Goal: Task Accomplishment & Management: Use online tool/utility

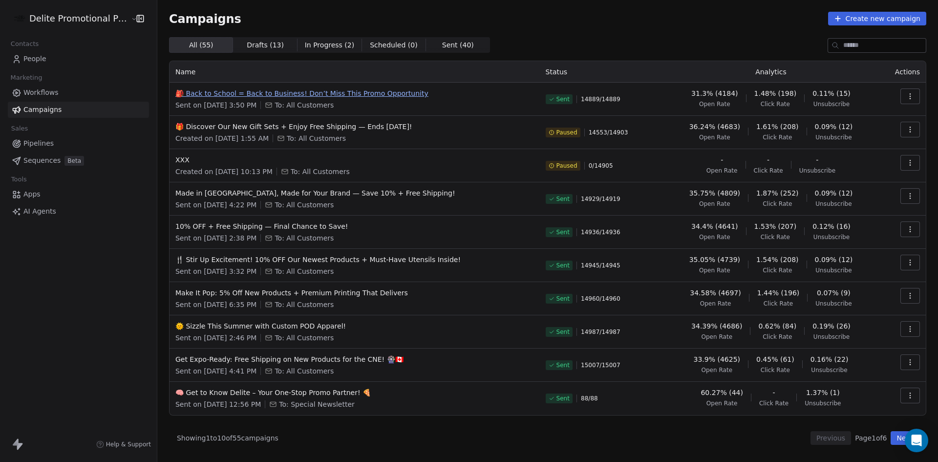
click at [391, 93] on span "🎒 Back to School = Back to Business! Don’t Miss This Promo Opportunity" at bounding box center [354, 93] width 358 height 10
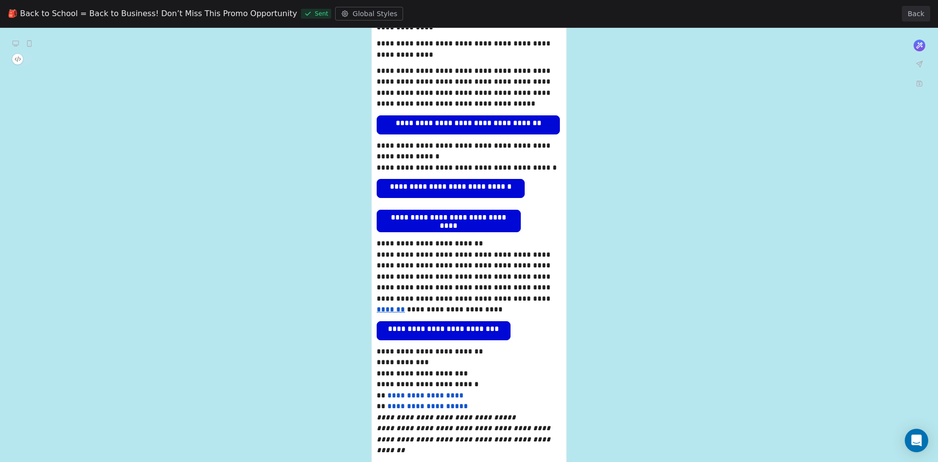
scroll to position [547, 0]
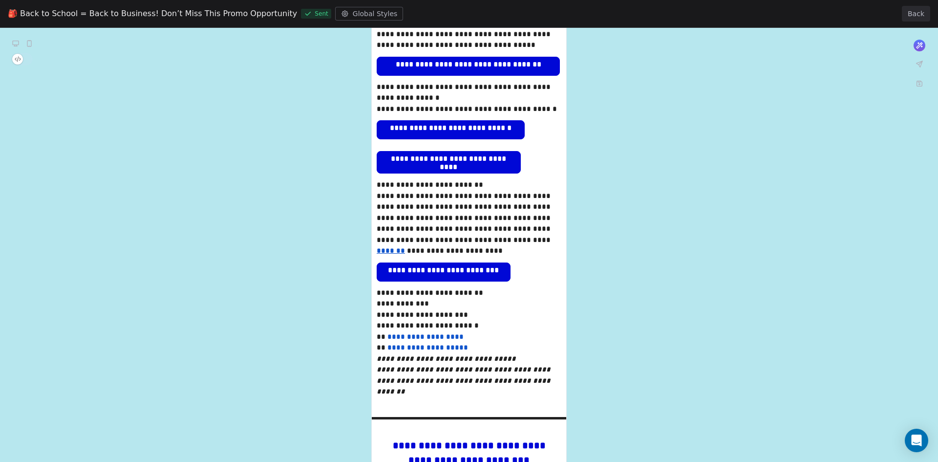
scroll to position [606, 0]
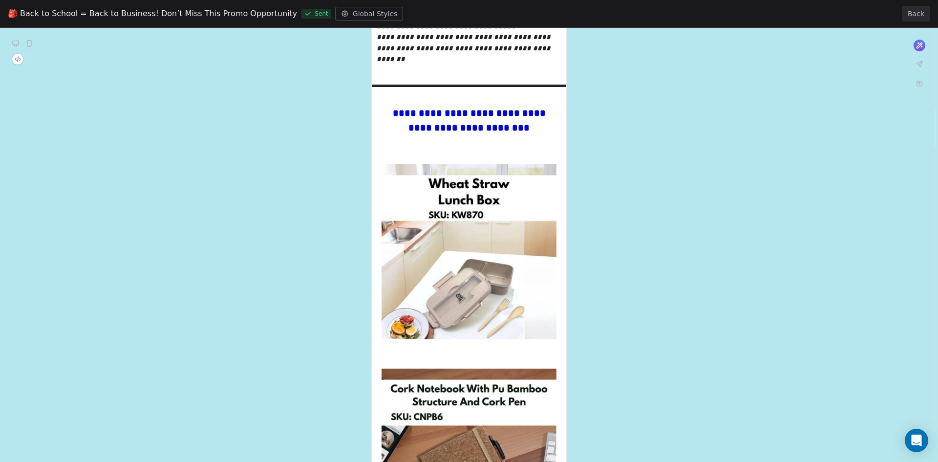
scroll to position [938, 0]
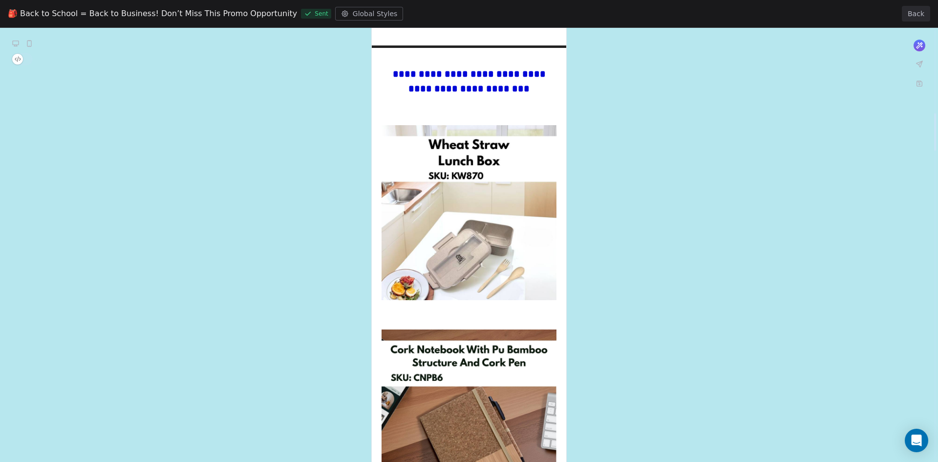
scroll to position [977, 0]
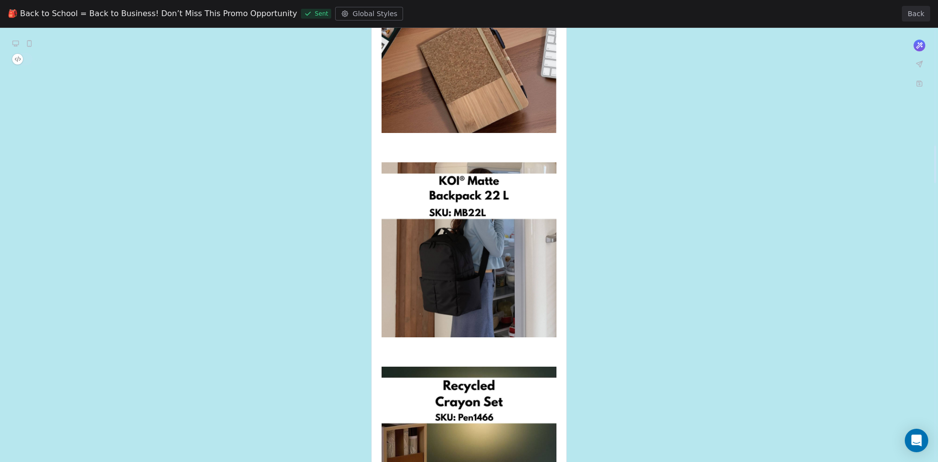
scroll to position [1348, 0]
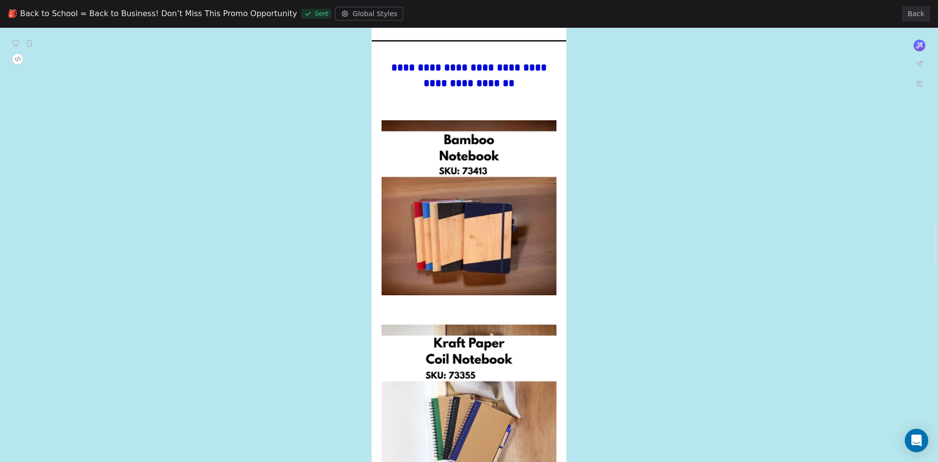
scroll to position [2276, 0]
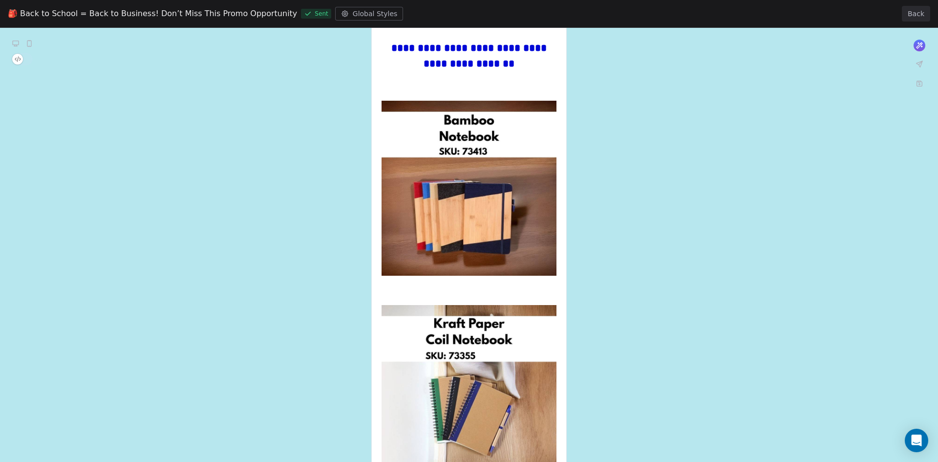
click at [277, 306] on div "**********" at bounding box center [469, 220] width 938 height 4937
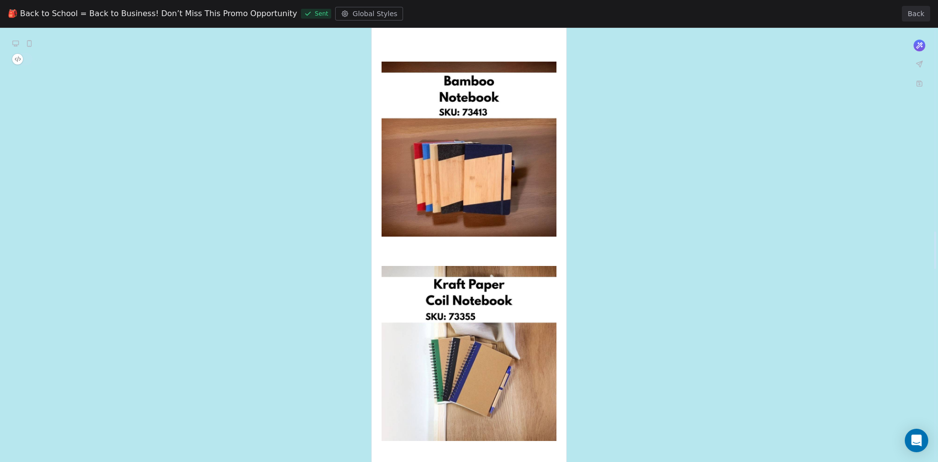
click at [277, 306] on div "**********" at bounding box center [469, 181] width 938 height 4937
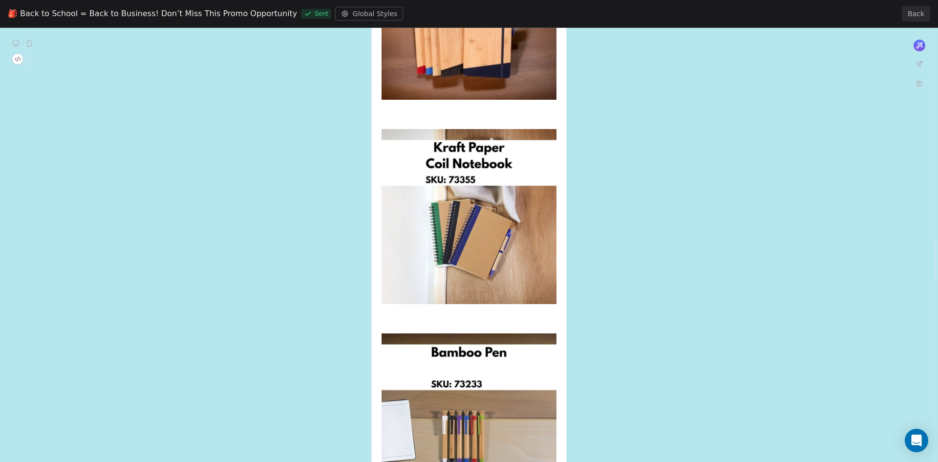
scroll to position [2471, 0]
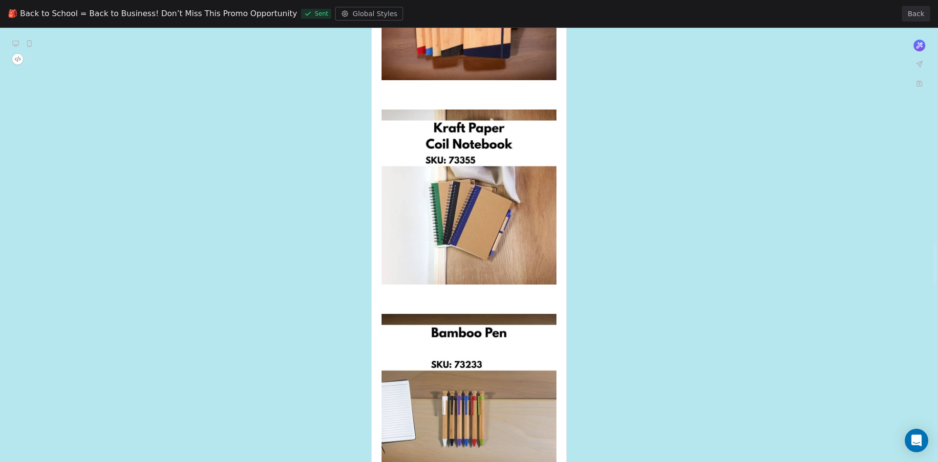
click at [277, 306] on div "**********" at bounding box center [469, 25] width 938 height 4937
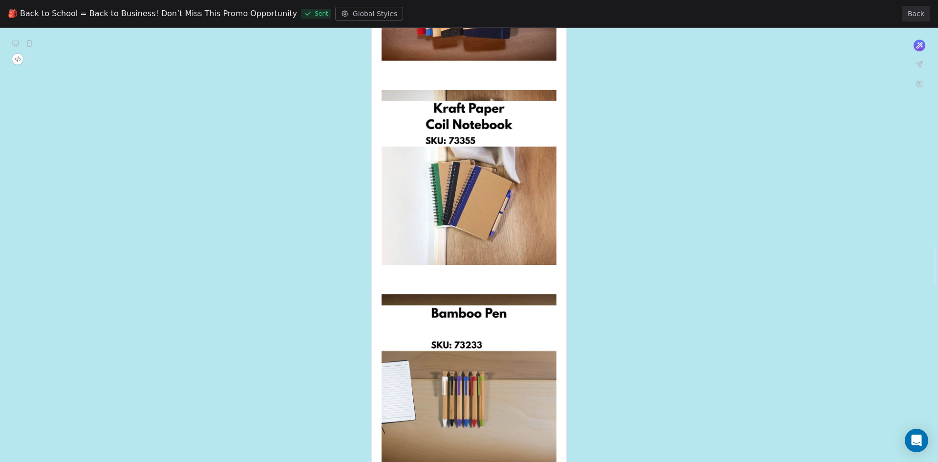
scroll to position [2510, 0]
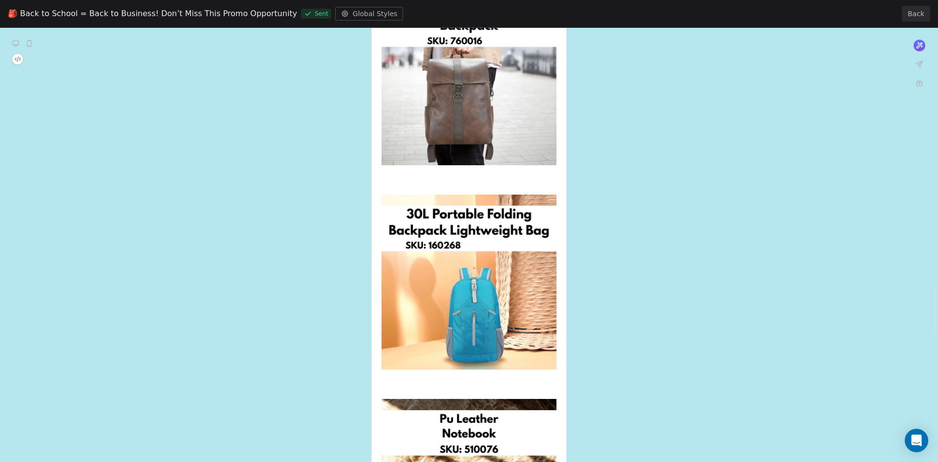
scroll to position [3018, 0]
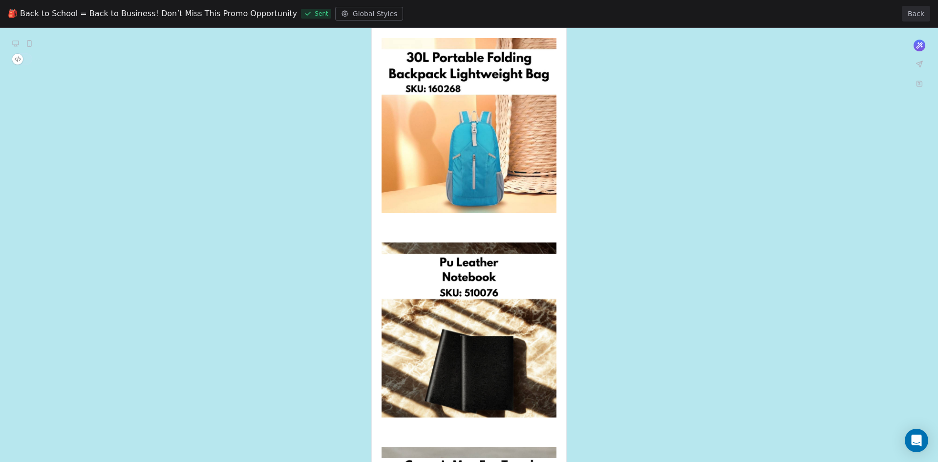
scroll to position [3175, 0]
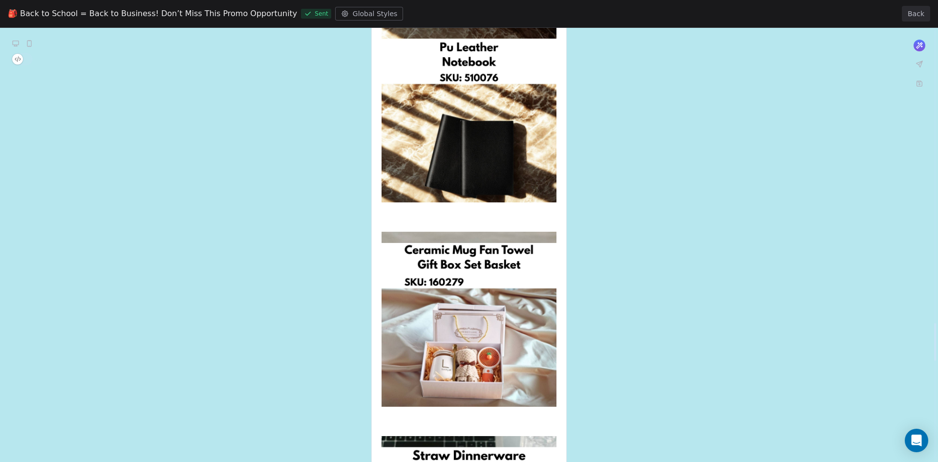
scroll to position [3390, 0]
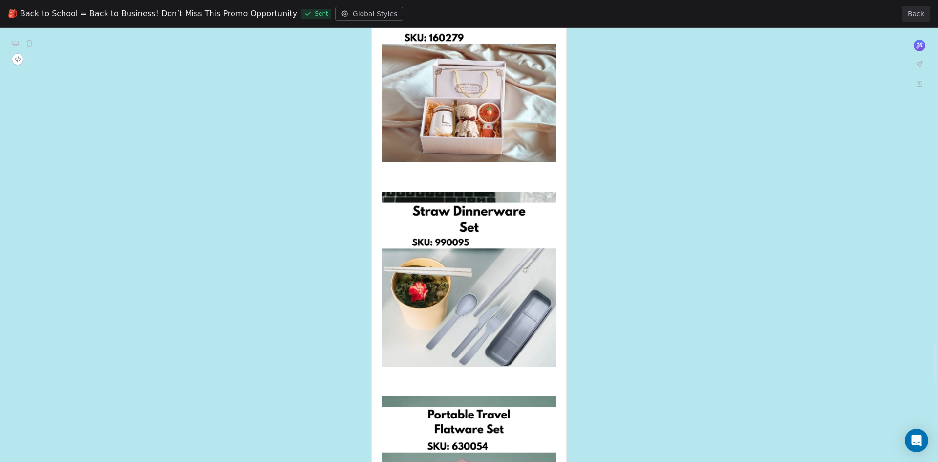
scroll to position [3634, 0]
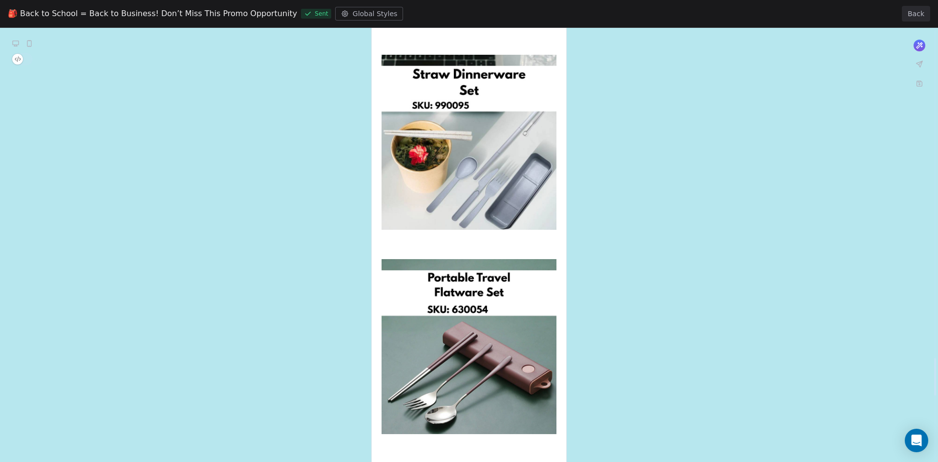
scroll to position [3770, 0]
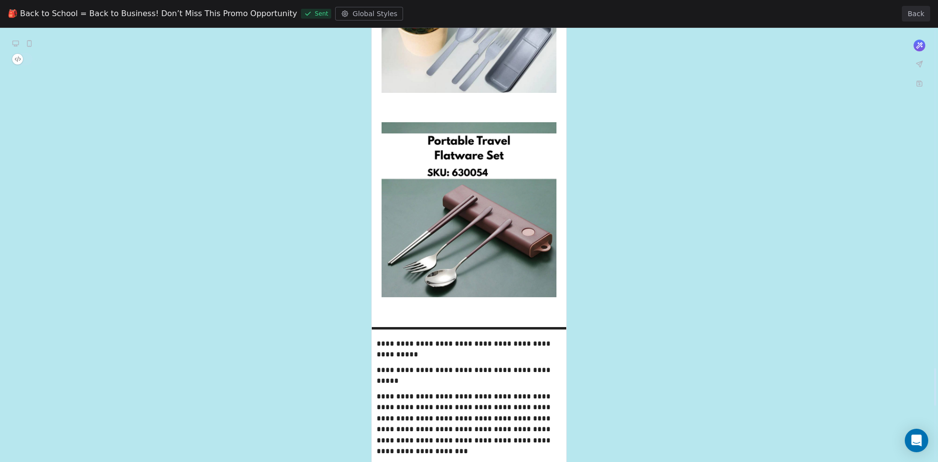
scroll to position [3907, 0]
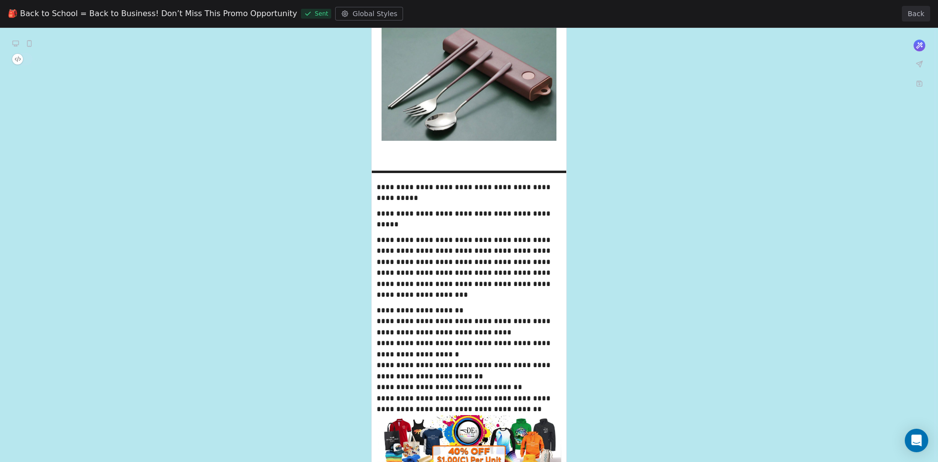
scroll to position [4064, 0]
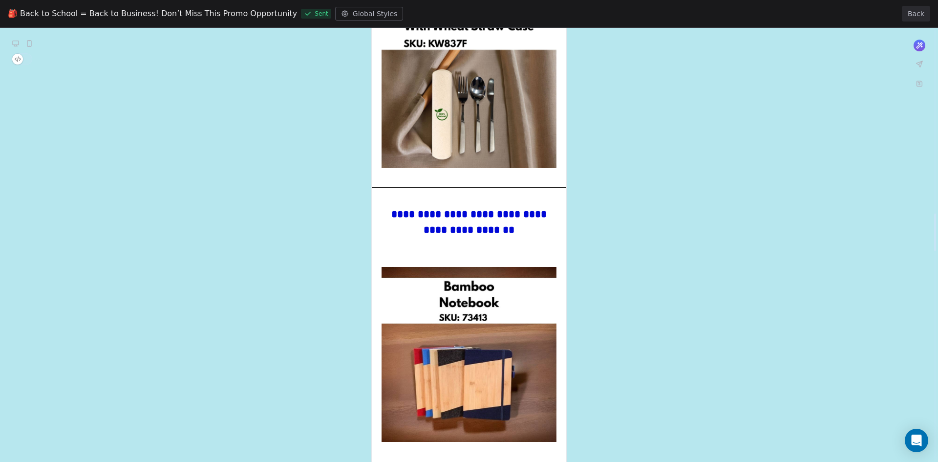
click at [166, 259] on div "**********" at bounding box center [469, 386] width 938 height 4937
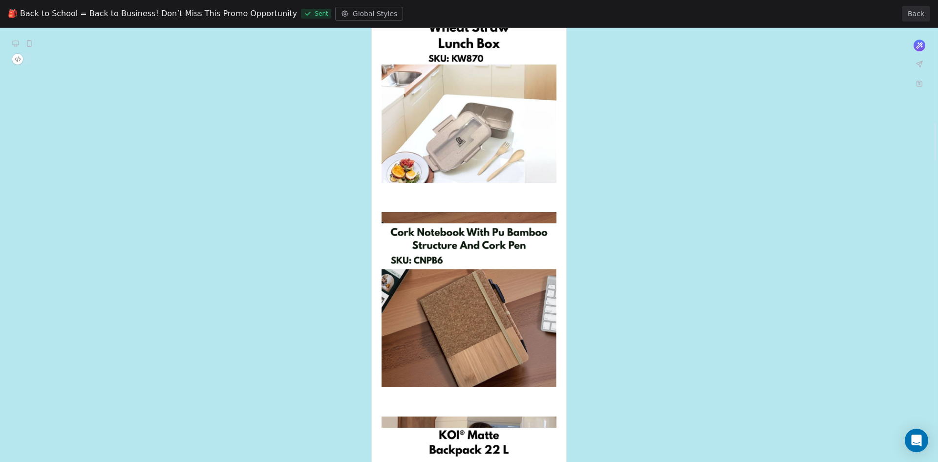
scroll to position [1055, 0]
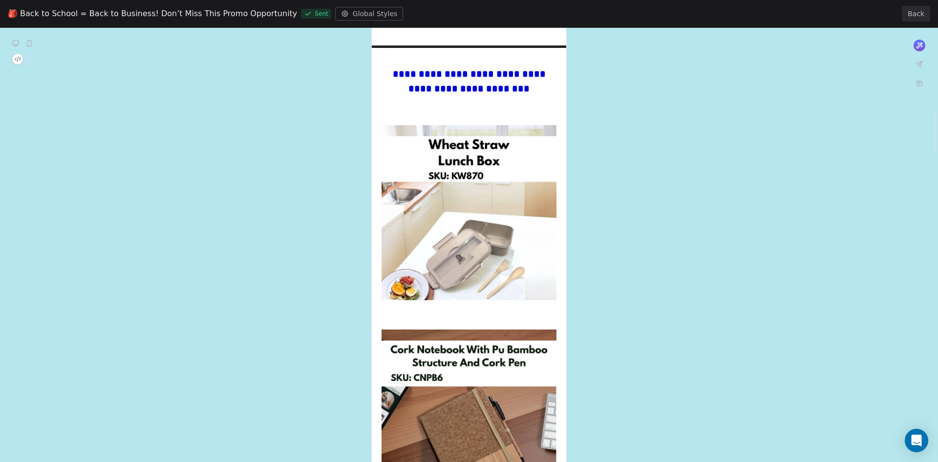
scroll to position [977, 0]
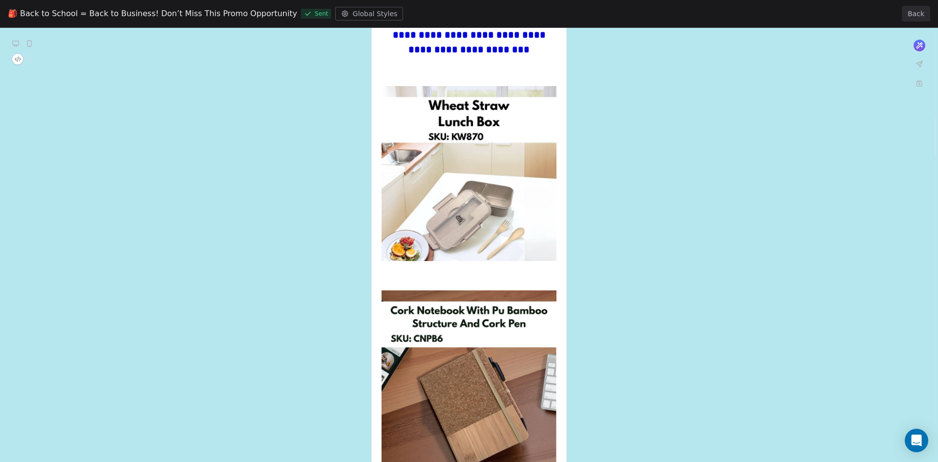
scroll to position [1016, 0]
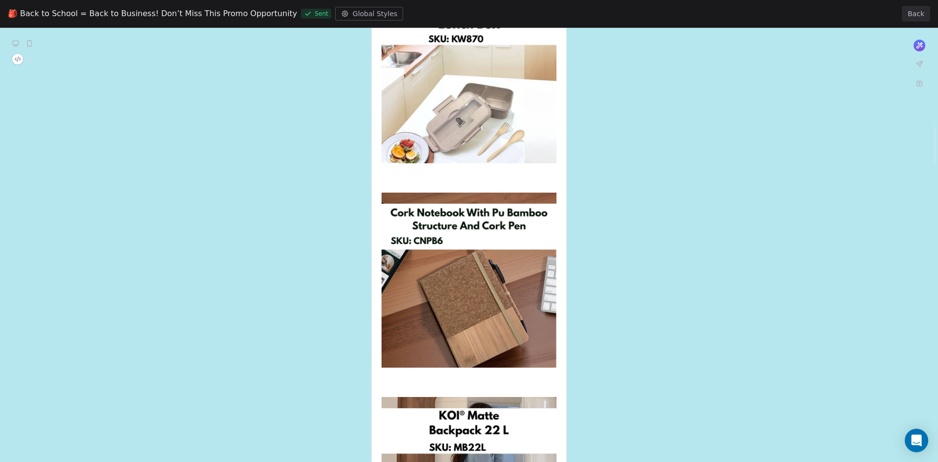
scroll to position [1114, 0]
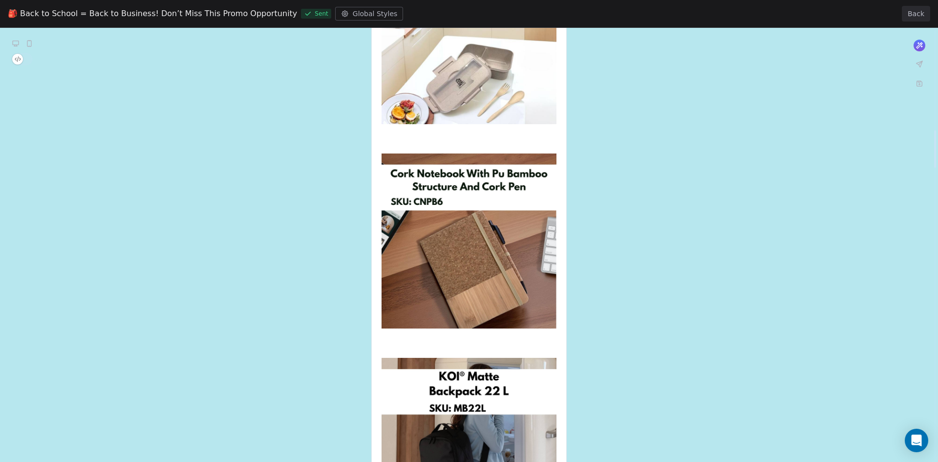
scroll to position [1153, 0]
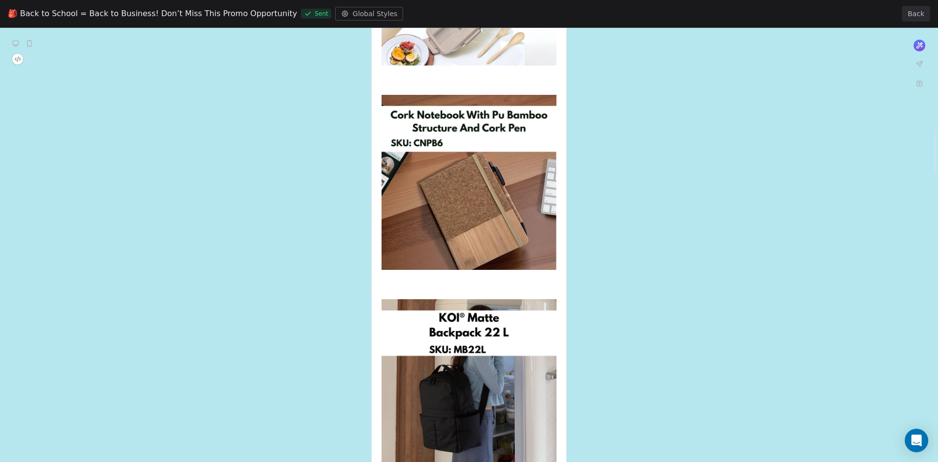
scroll to position [1211, 0]
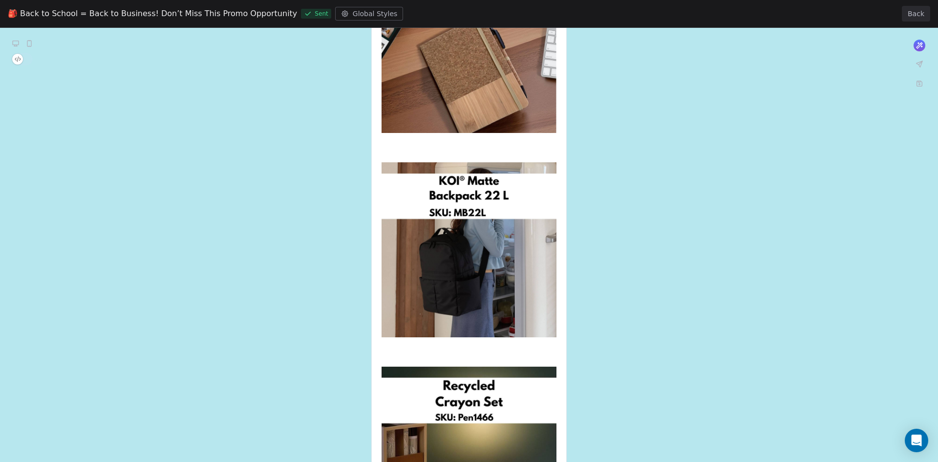
scroll to position [1348, 0]
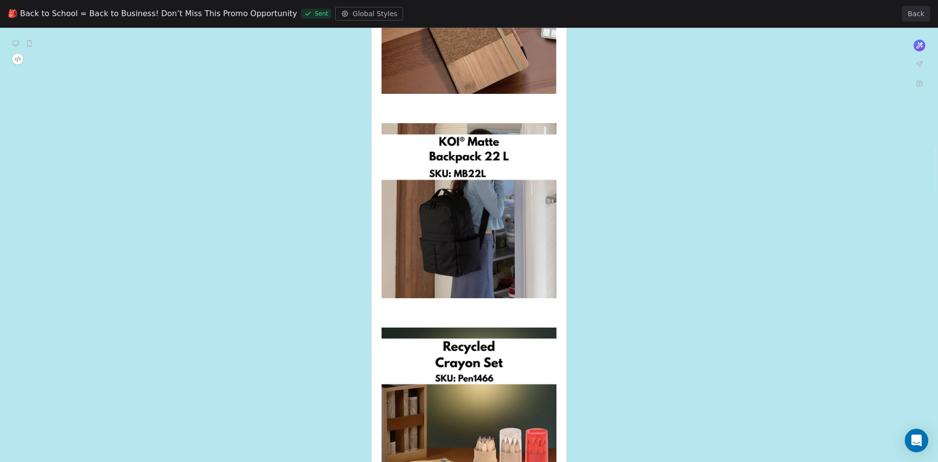
scroll to position [1387, 0]
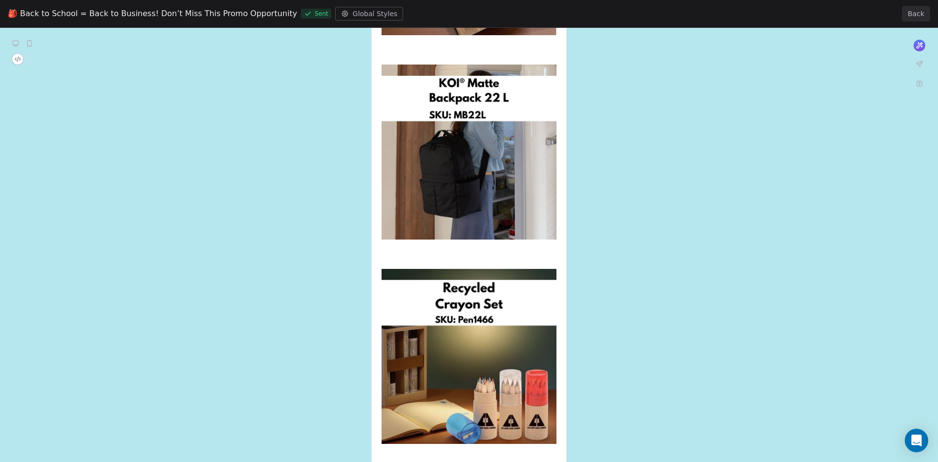
scroll to position [1446, 0]
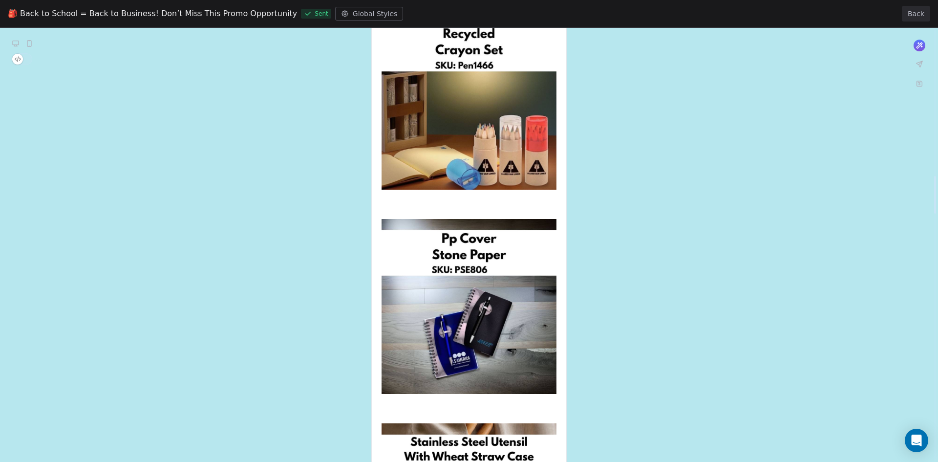
scroll to position [1700, 0]
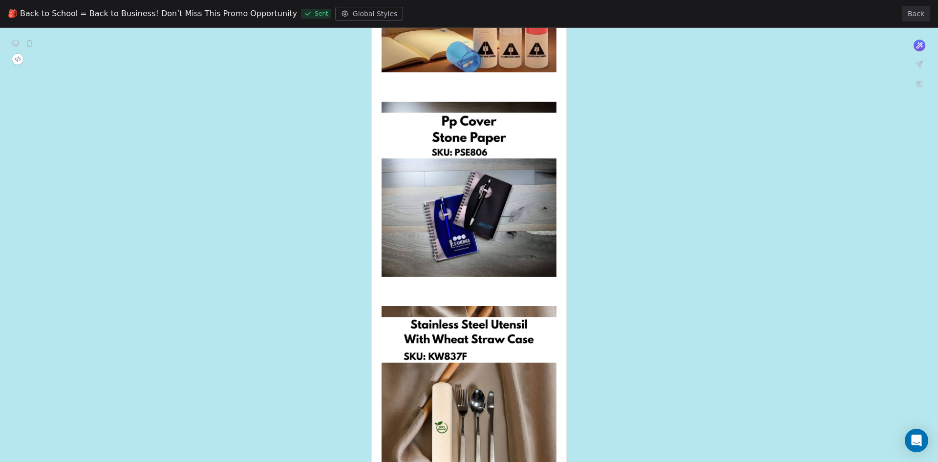
scroll to position [1817, 0]
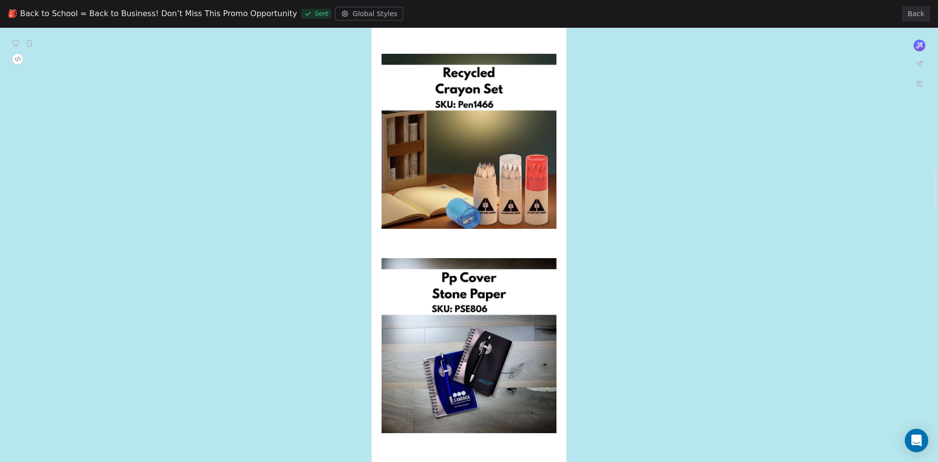
scroll to position [1621, 0]
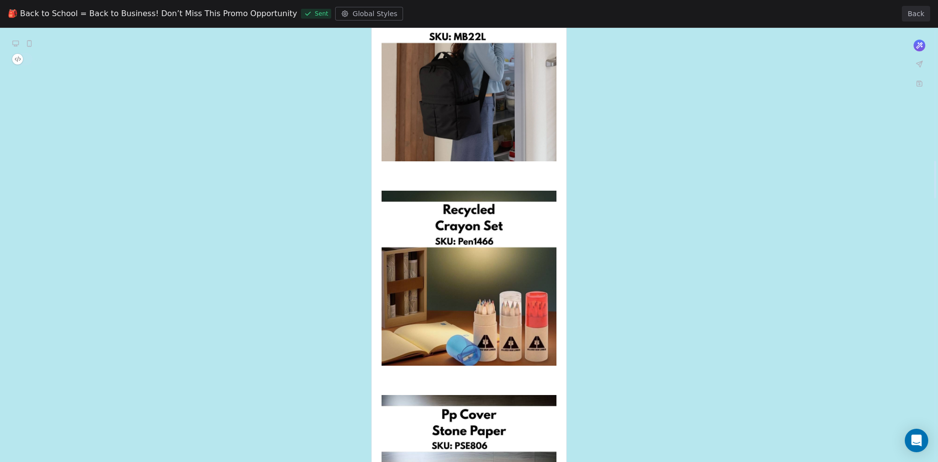
scroll to position [1485, 0]
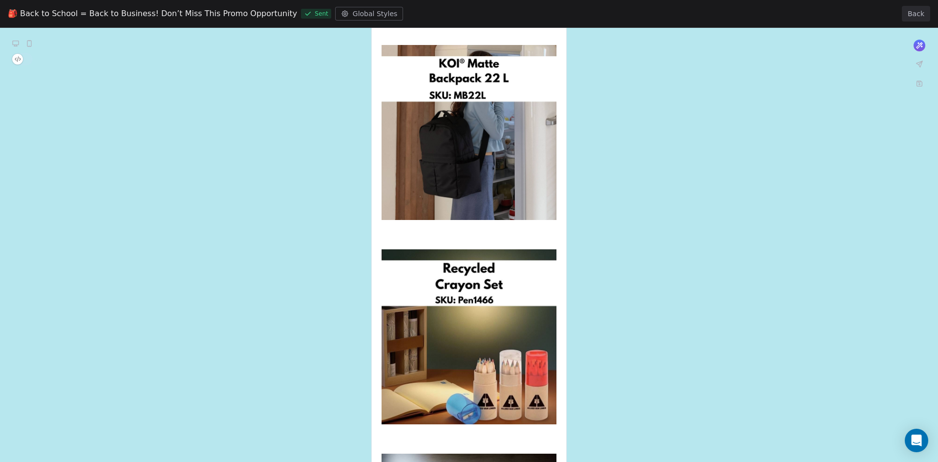
scroll to position [1426, 0]
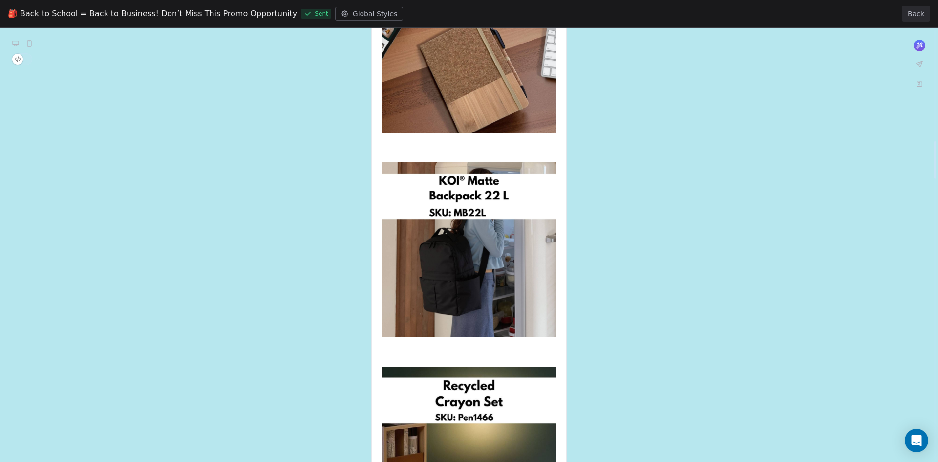
scroll to position [1280, 0]
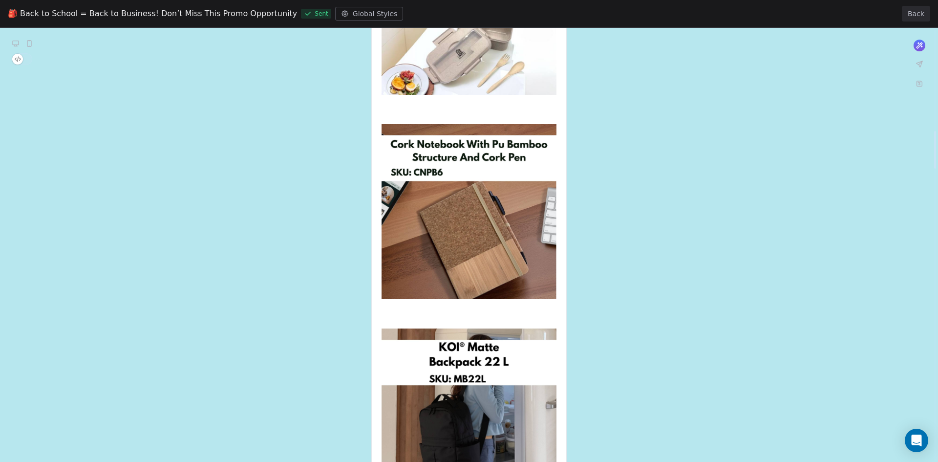
scroll to position [1143, 0]
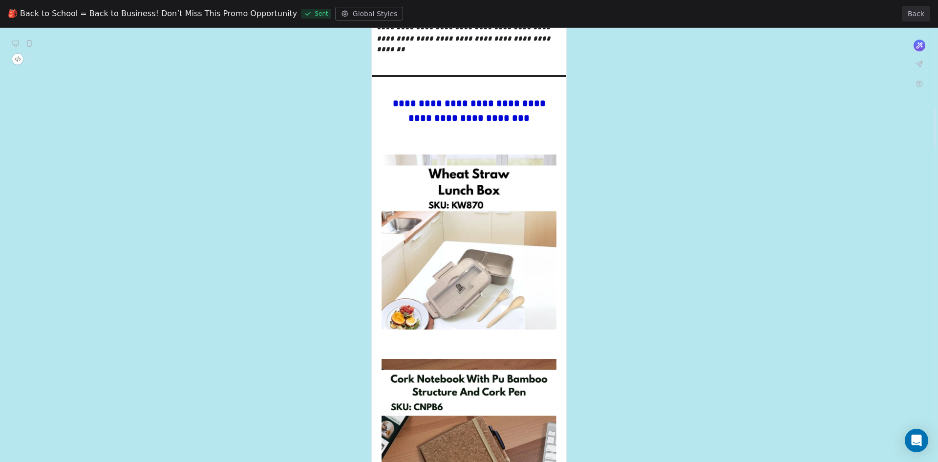
scroll to position [908, 0]
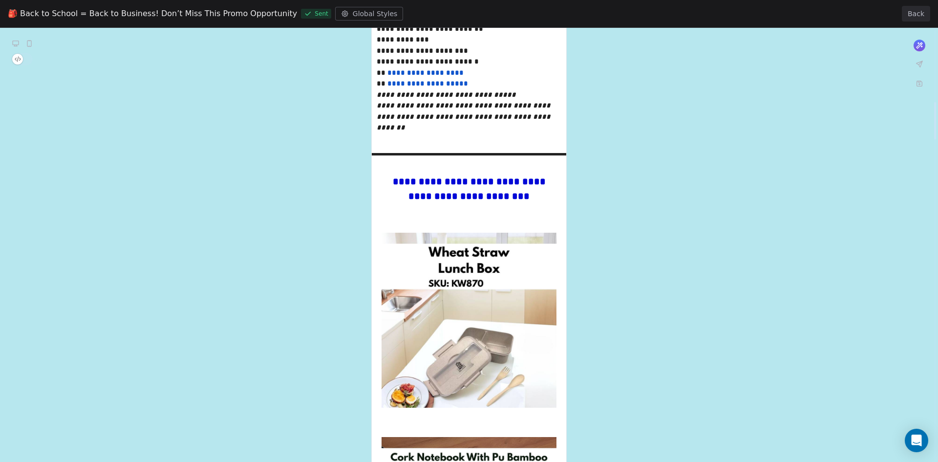
scroll to position [830, 0]
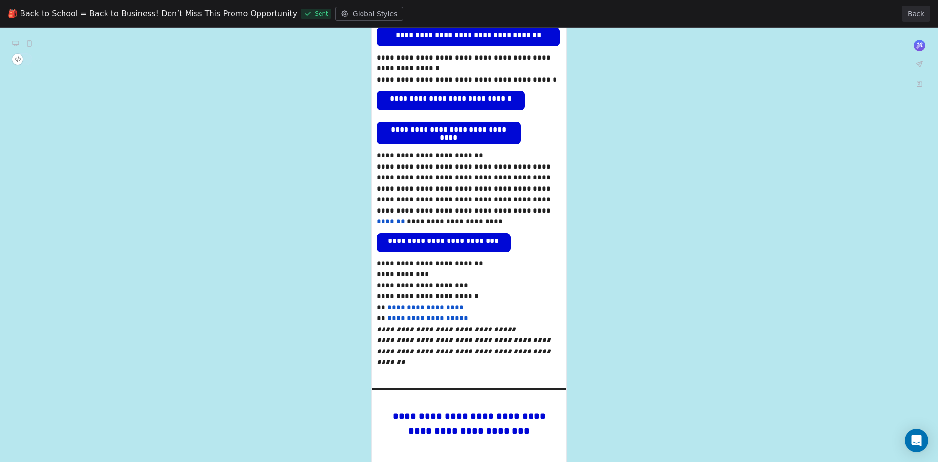
scroll to position [596, 0]
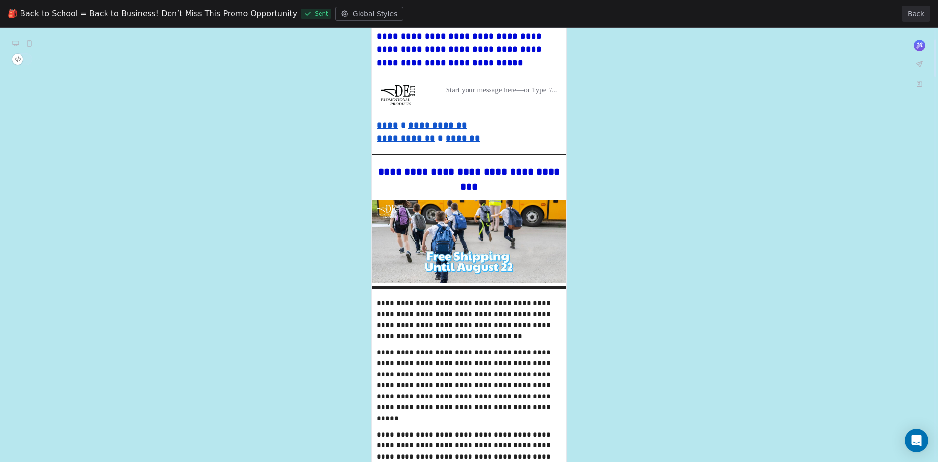
scroll to position [205, 0]
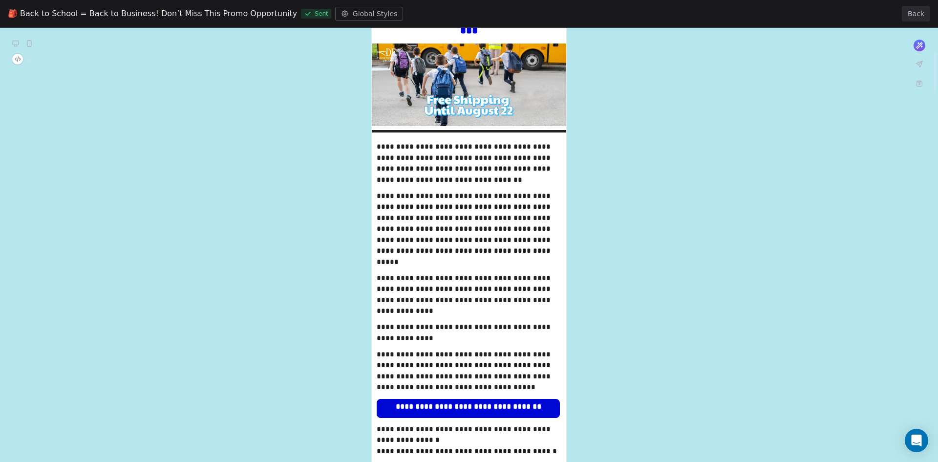
scroll to position [264, 0]
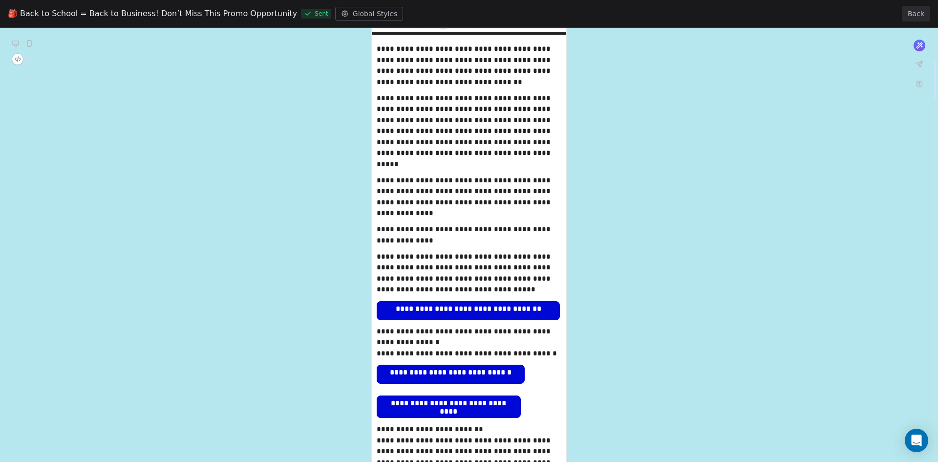
scroll to position [361, 0]
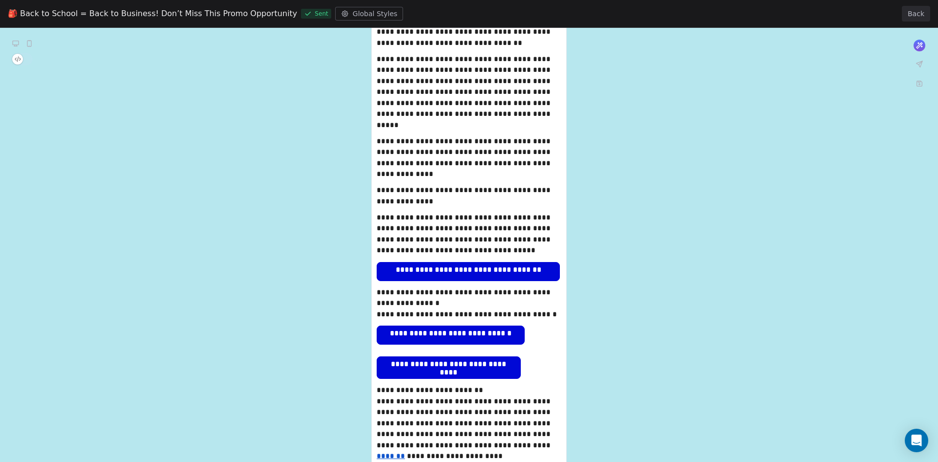
scroll to position [400, 0]
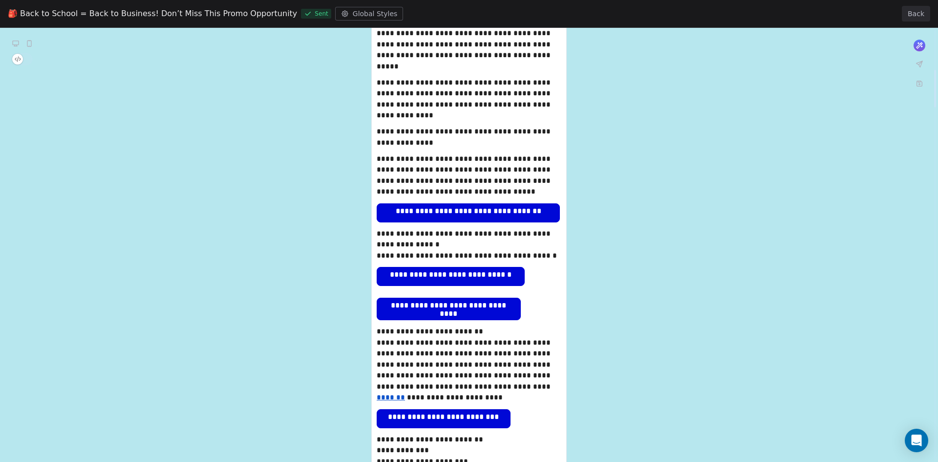
scroll to position [459, 0]
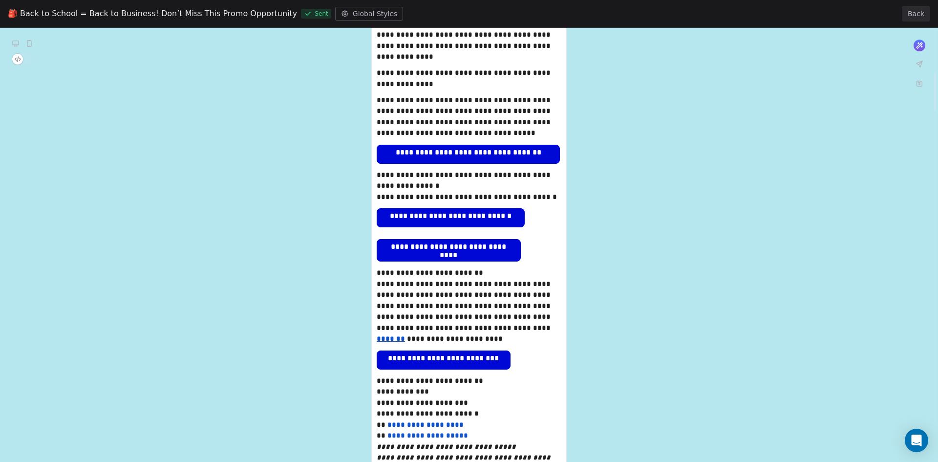
scroll to position [518, 0]
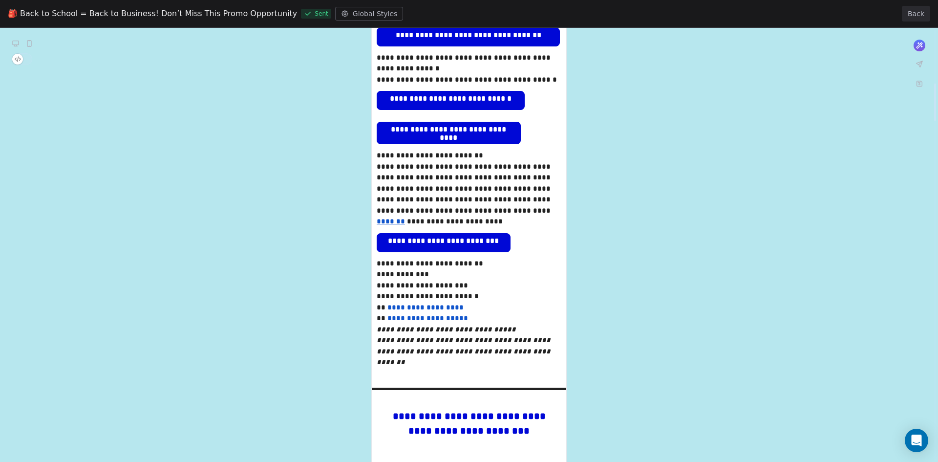
scroll to position [635, 0]
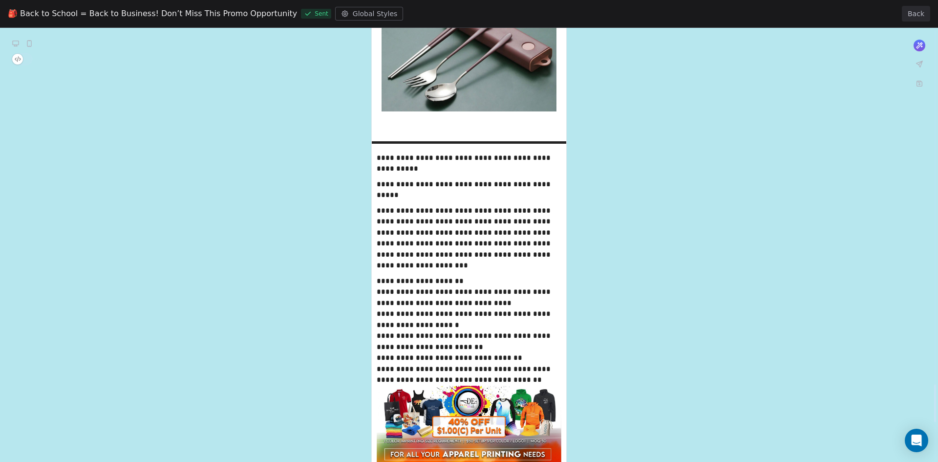
scroll to position [4093, 0]
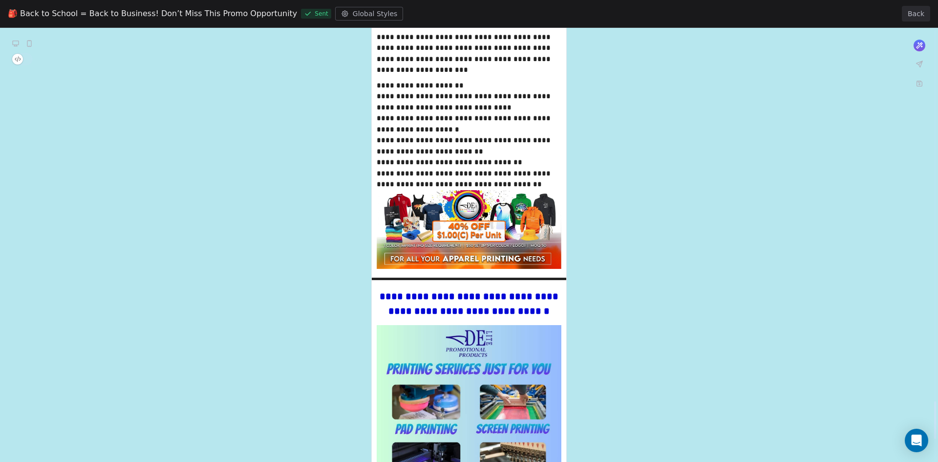
scroll to position [4288, 0]
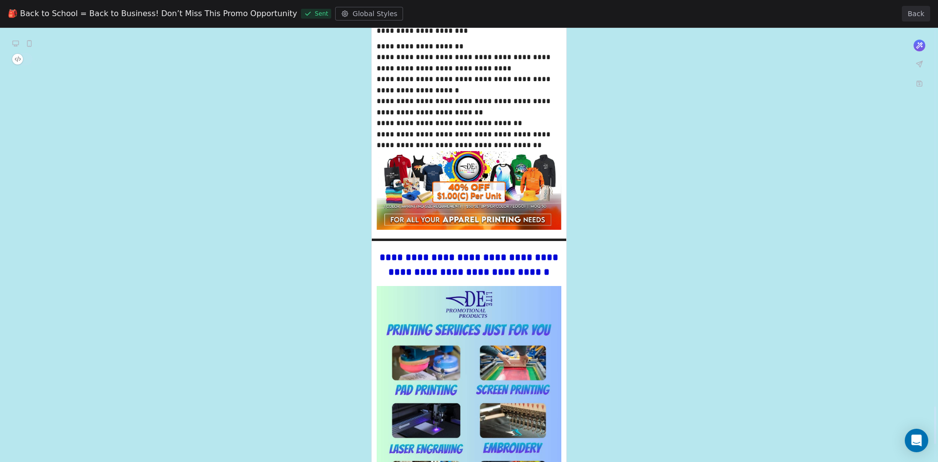
scroll to position [4327, 0]
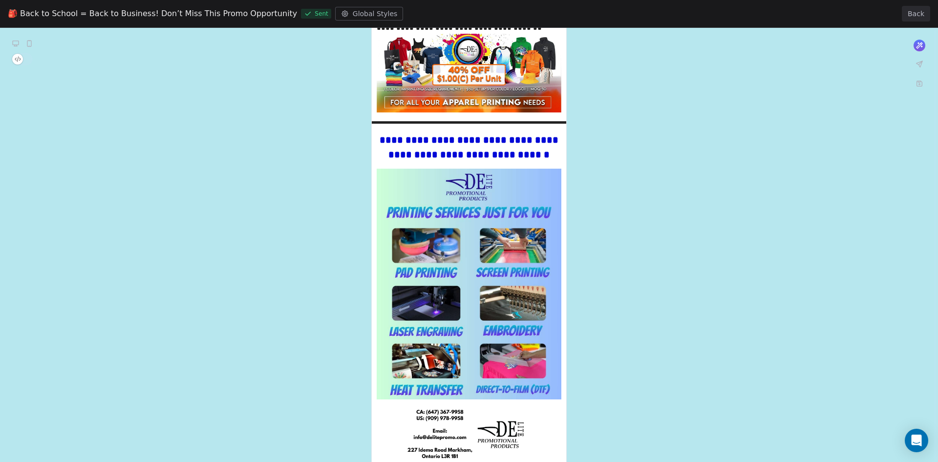
scroll to position [4444, 0]
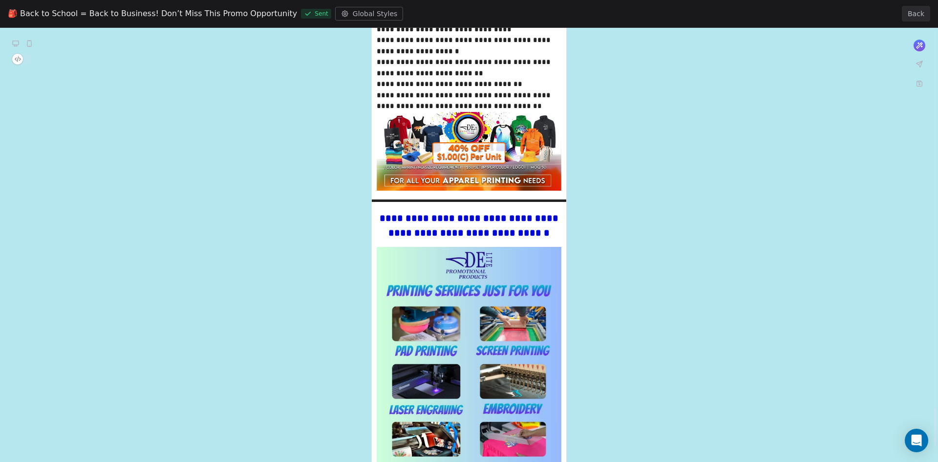
scroll to position [4249, 0]
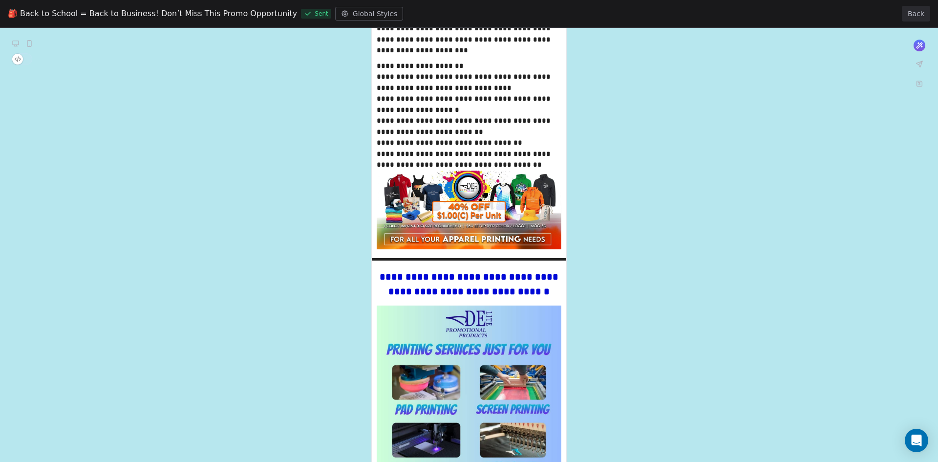
scroll to position [4308, 0]
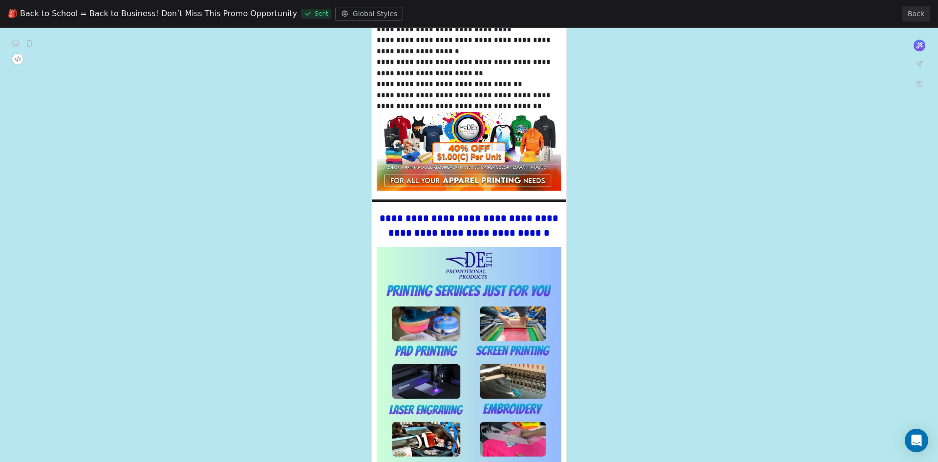
scroll to position [4327, 0]
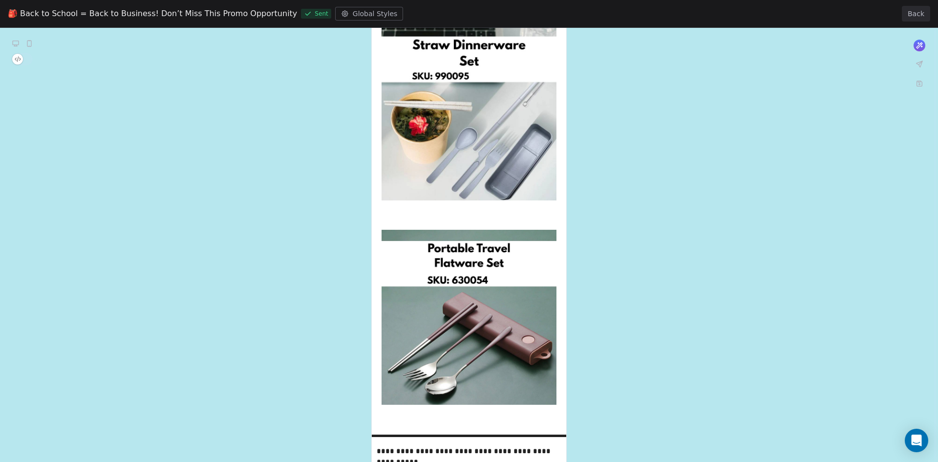
scroll to position [3761, 0]
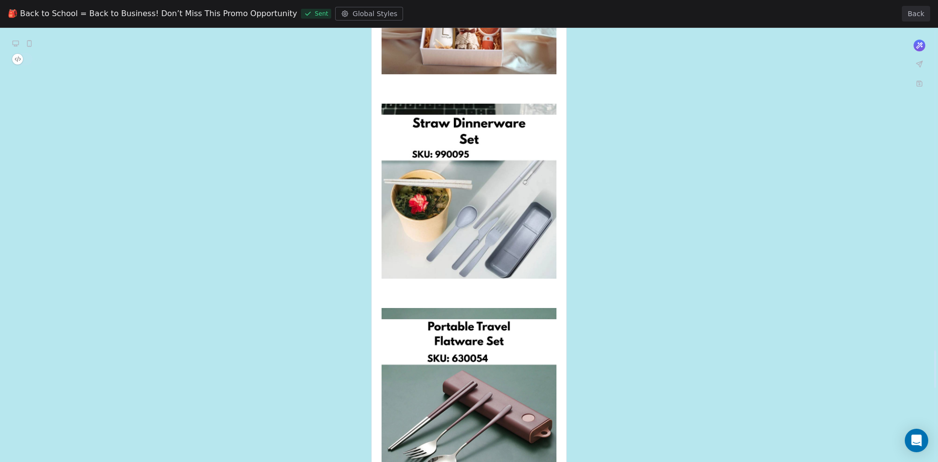
scroll to position [3683, 0]
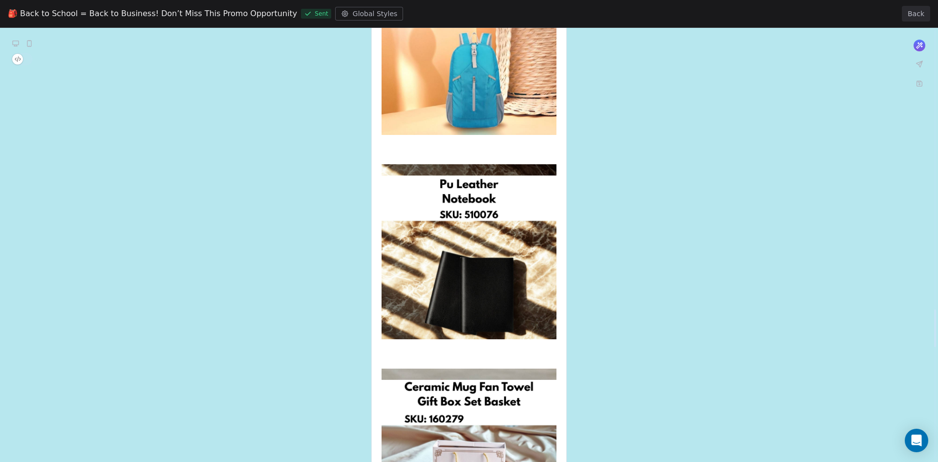
scroll to position [3214, 0]
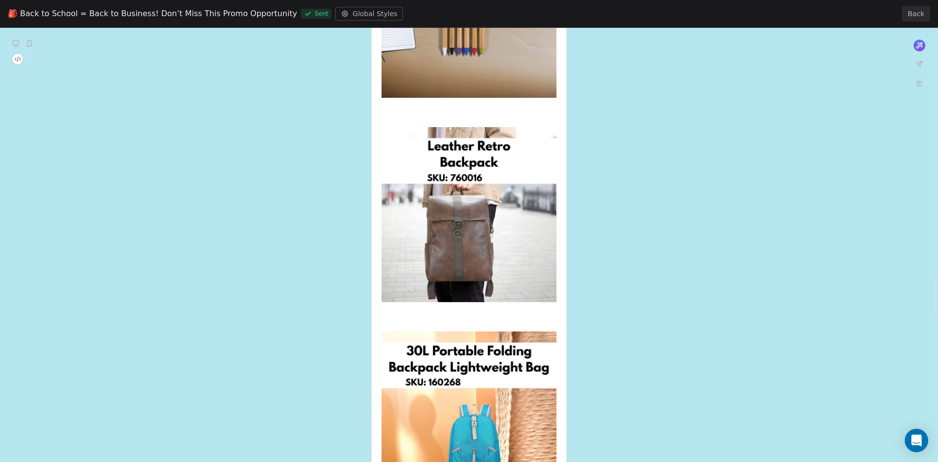
scroll to position [2843, 0]
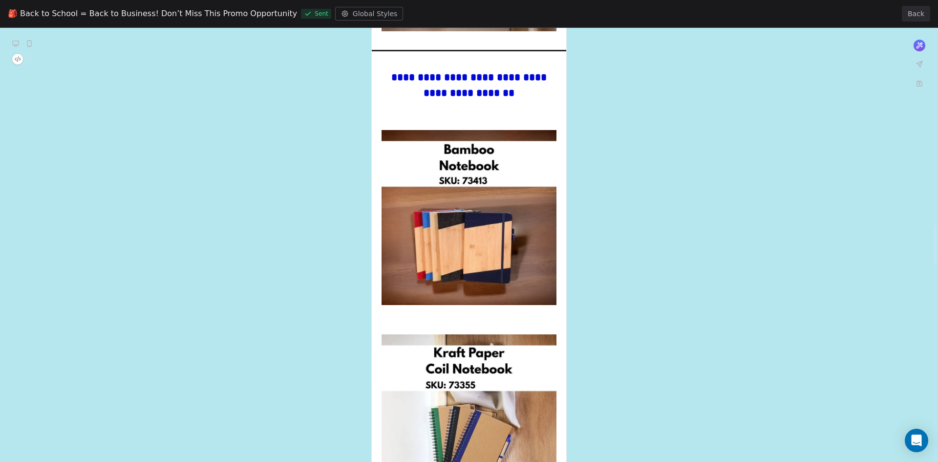
click at [322, 317] on div "**********" at bounding box center [469, 249] width 938 height 4937
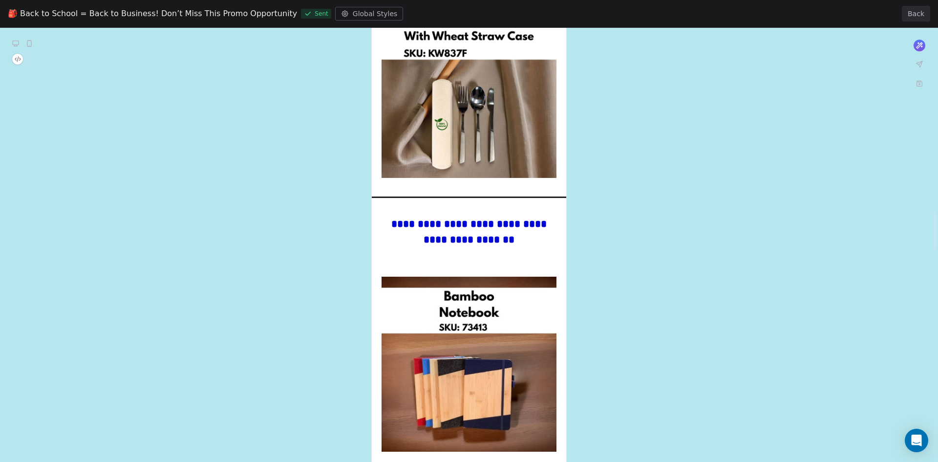
click at [322, 317] on div "**********" at bounding box center [469, 396] width 938 height 4937
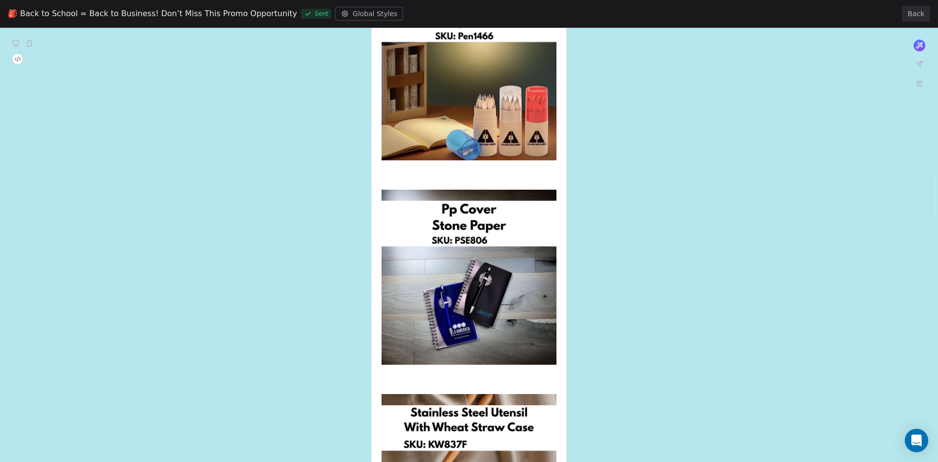
scroll to position [1612, 0]
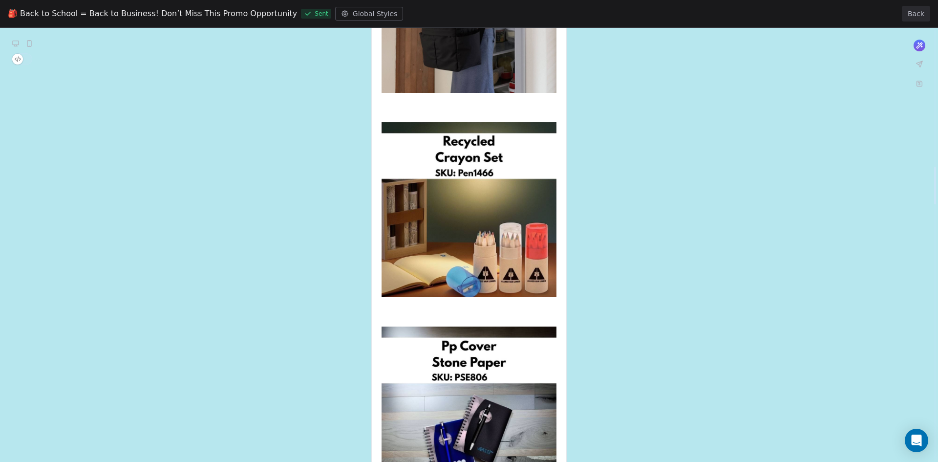
scroll to position [1592, 0]
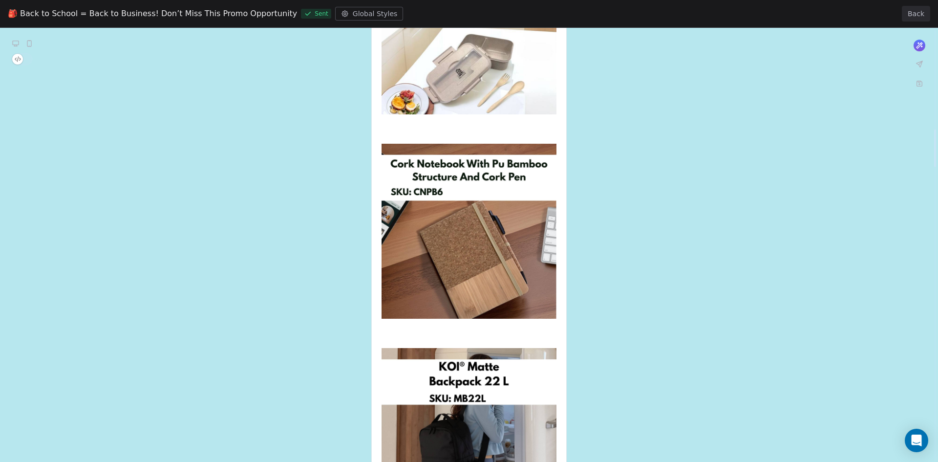
scroll to position [1123, 0]
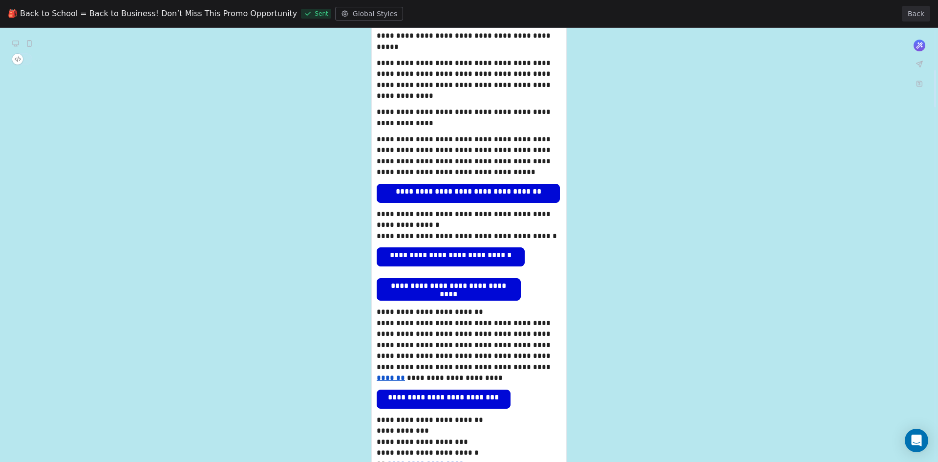
scroll to position [440, 0]
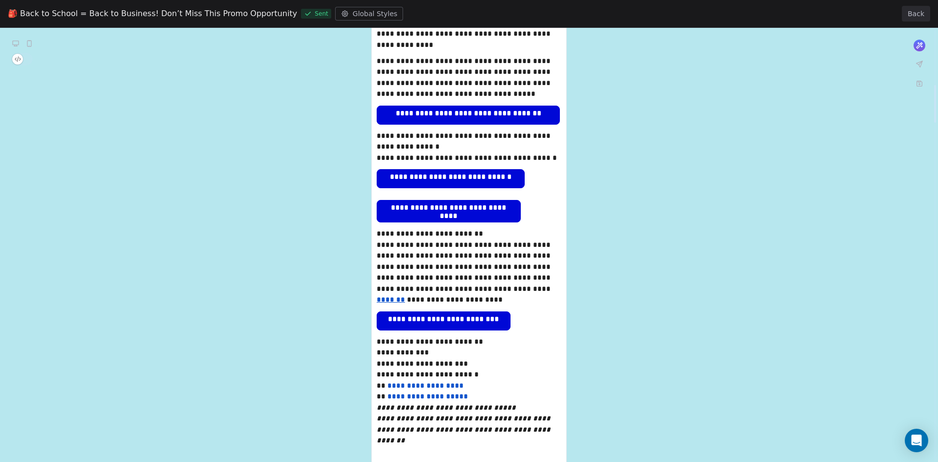
scroll to position [635, 0]
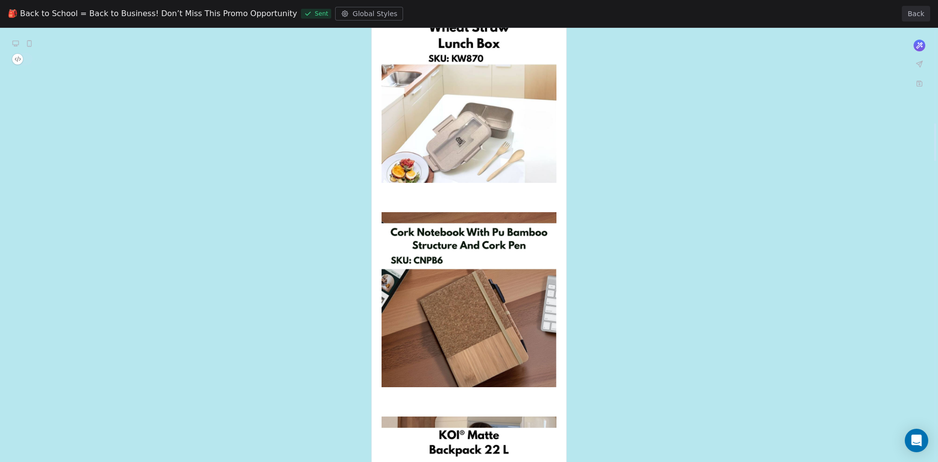
scroll to position [1123, 0]
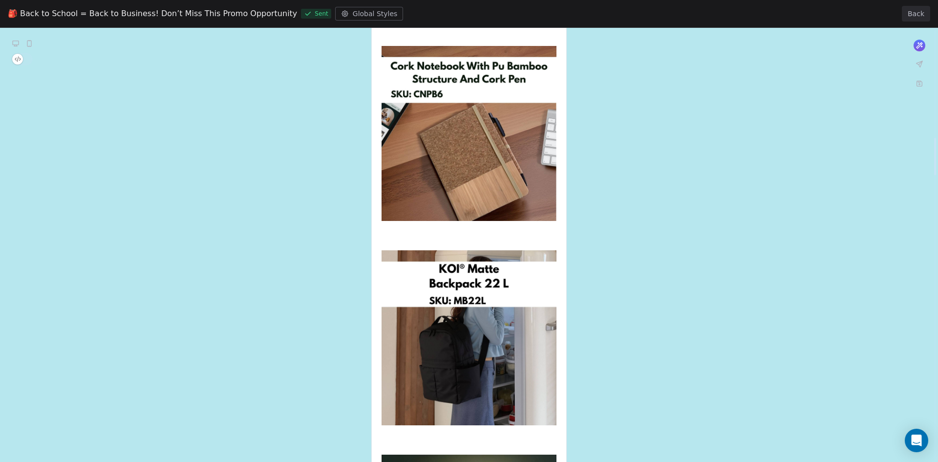
scroll to position [1260, 0]
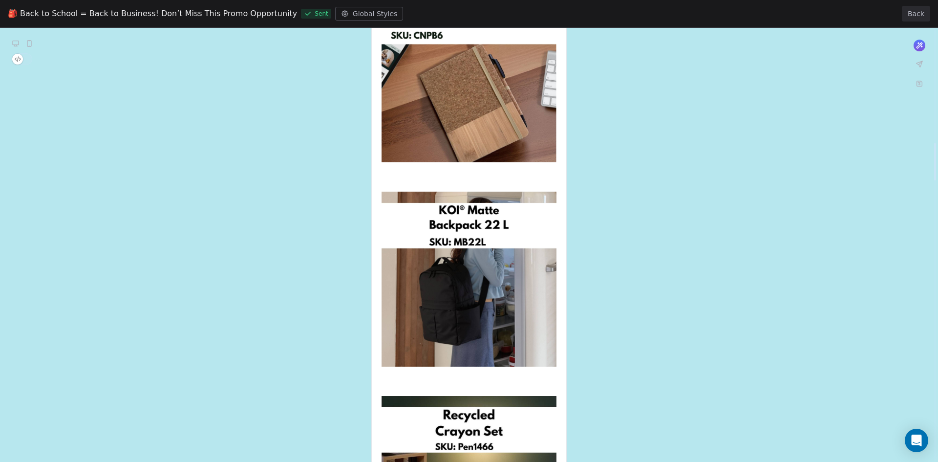
scroll to position [1319, 0]
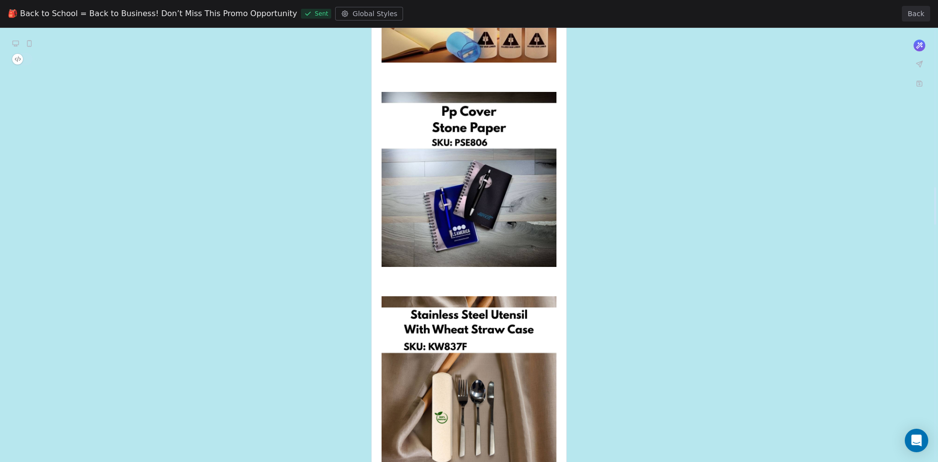
scroll to position [1827, 0]
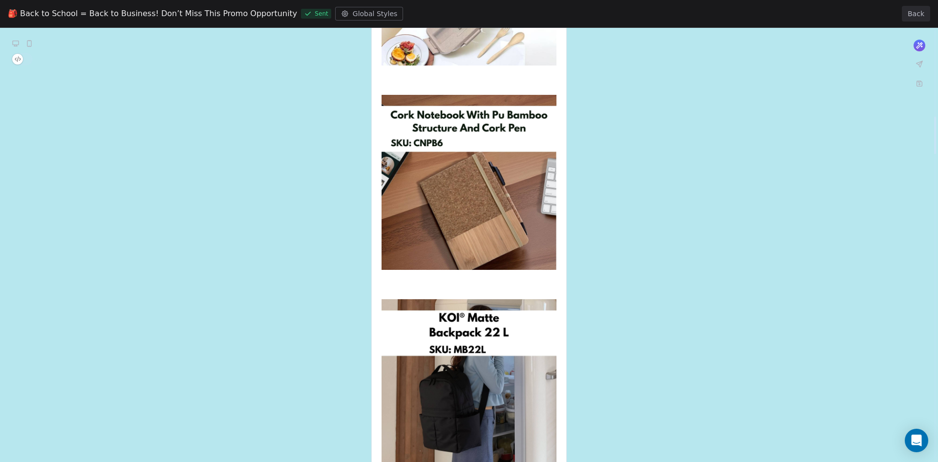
scroll to position [948, 0]
